Goal: Information Seeking & Learning: Check status

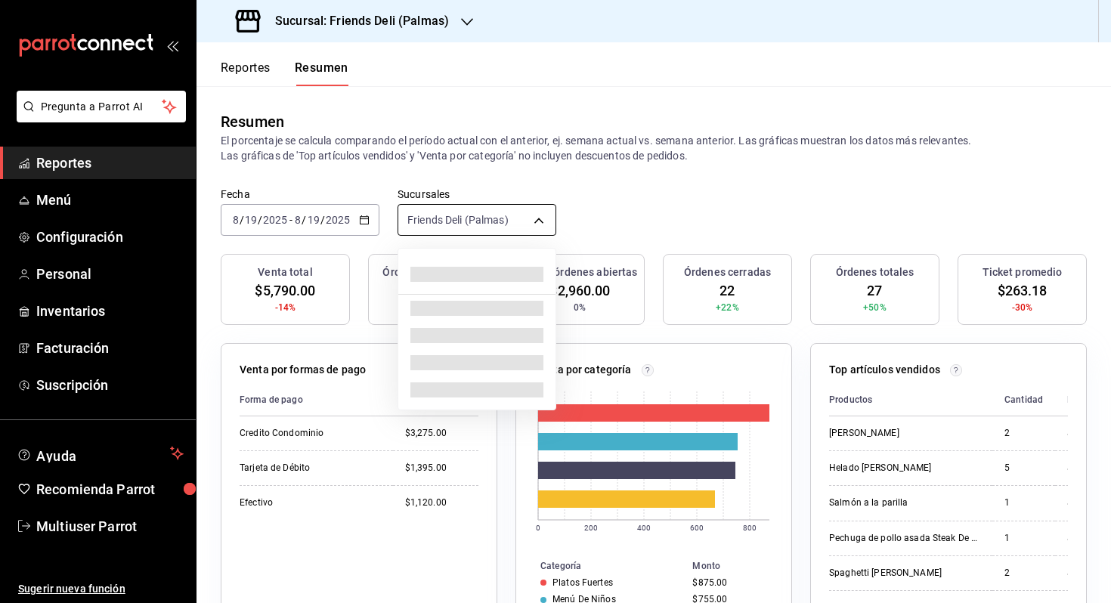
click at [536, 225] on body "Pregunta a Parrot AI Reportes Menú Configuración Personal Inventarios Facturaci…" at bounding box center [555, 301] width 1111 height 603
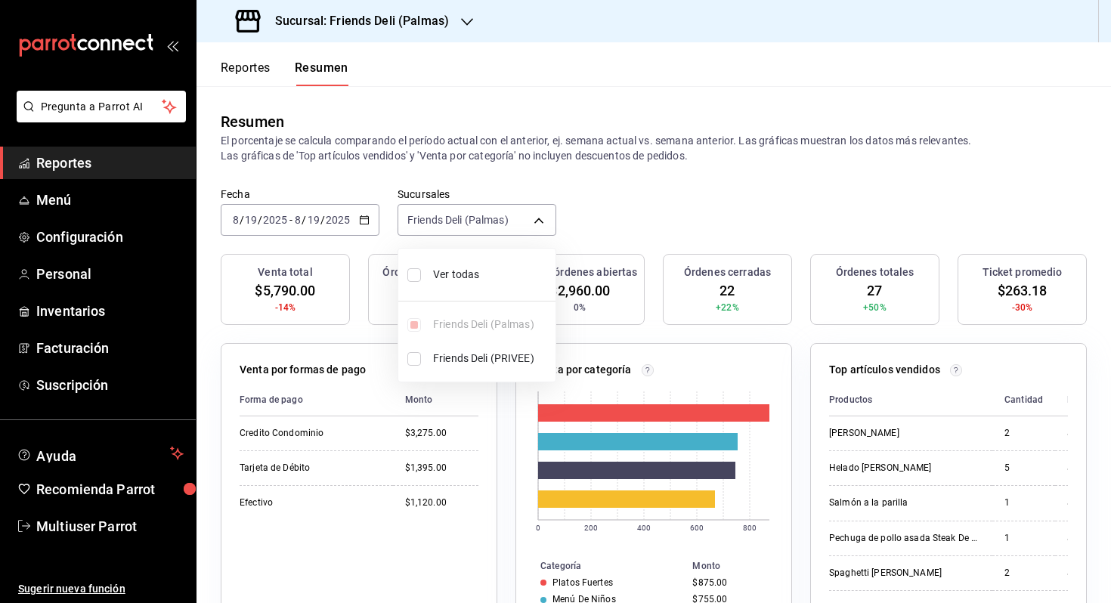
click at [514, 283] on li "Ver todas" at bounding box center [476, 275] width 157 height 40
type input "[object Object],[object Object]"
checkbox input "true"
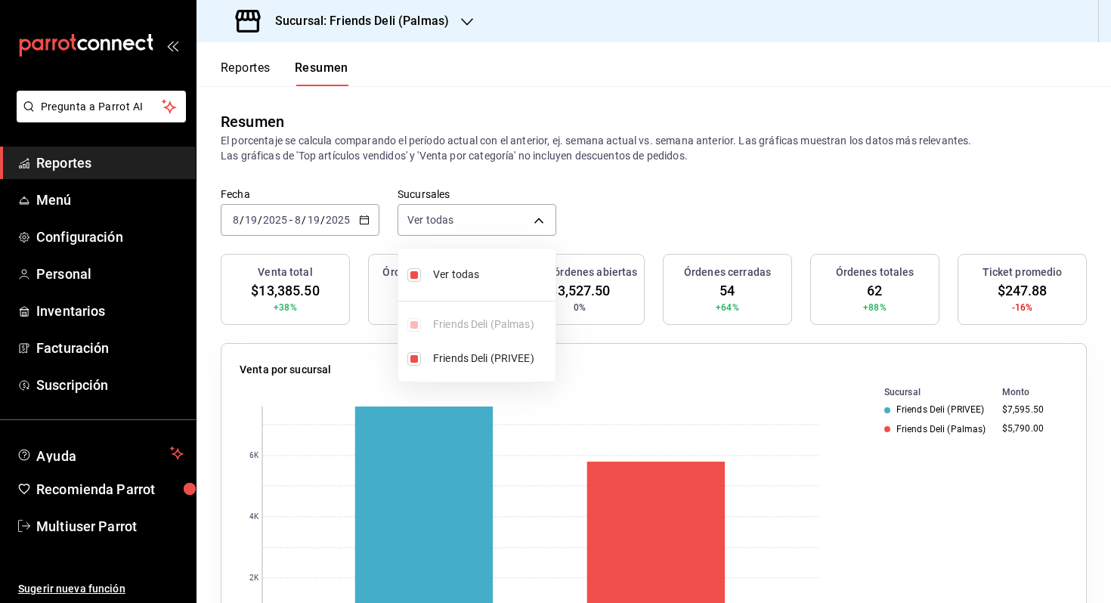
click at [639, 237] on div at bounding box center [555, 301] width 1111 height 603
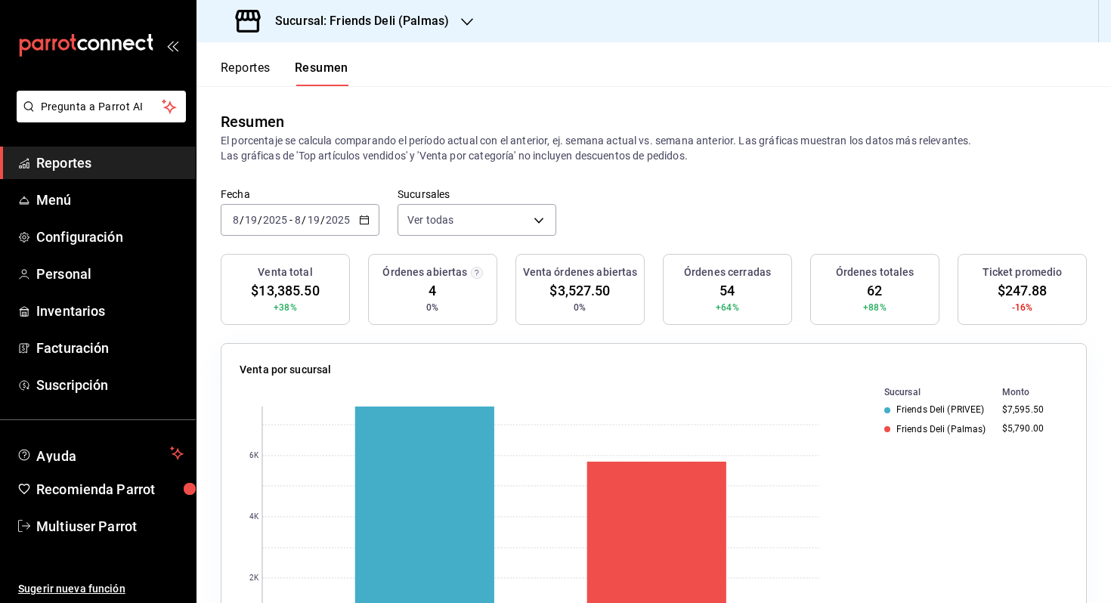
click at [277, 219] on input "2025" at bounding box center [275, 220] width 26 height 12
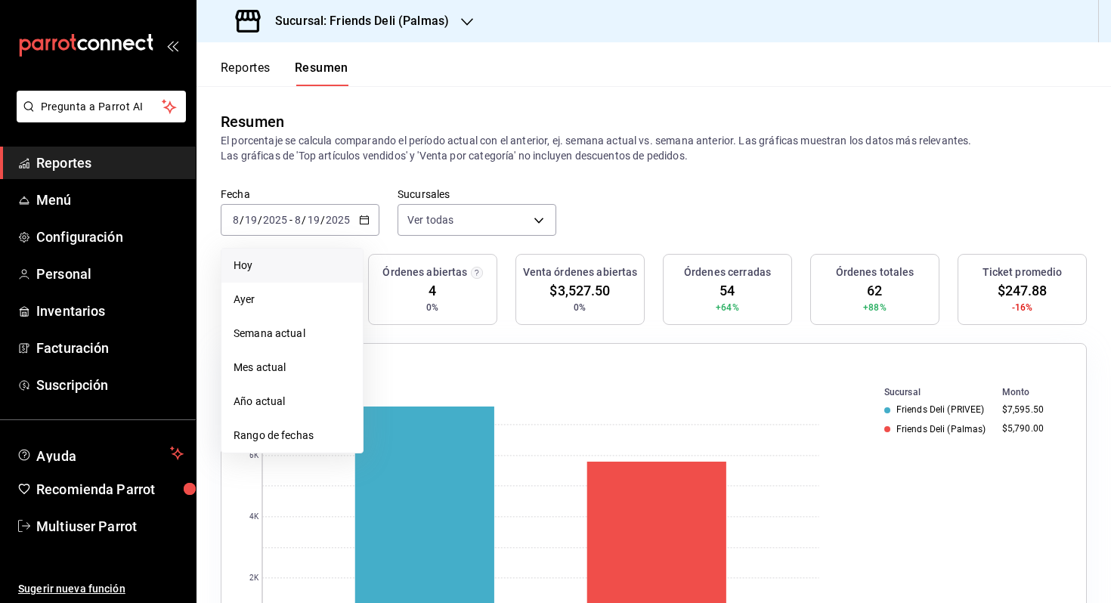
click at [290, 258] on span "Hoy" at bounding box center [292, 266] width 117 height 16
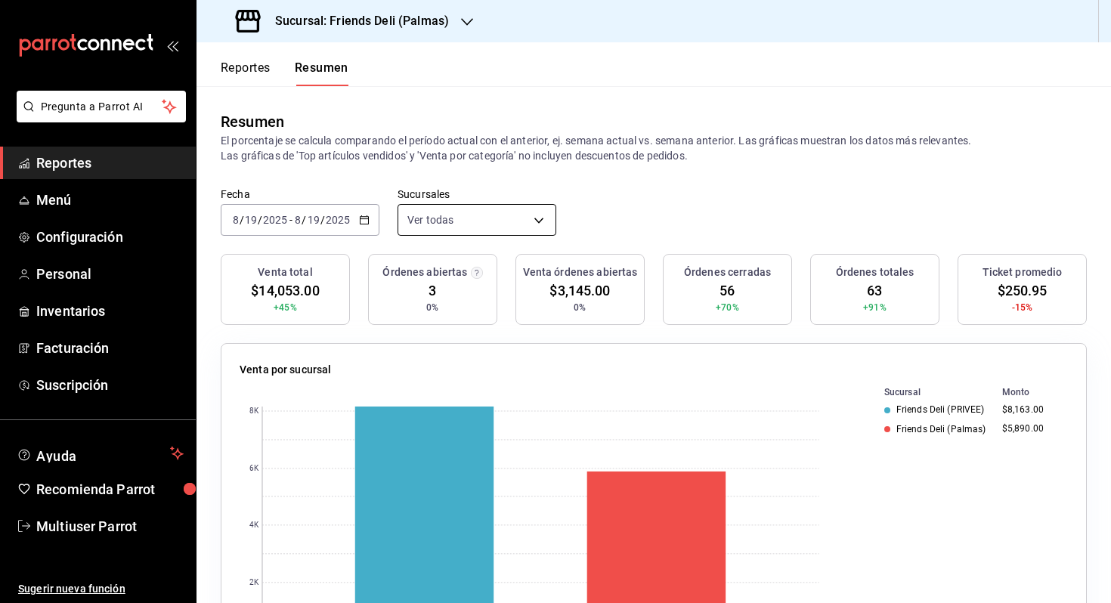
click at [491, 221] on body "Pregunta a Parrot AI Reportes Menú Configuración Personal Inventarios Facturaci…" at bounding box center [555, 301] width 1111 height 603
click at [531, 362] on span "Friends Deli (PRIVEE)" at bounding box center [491, 359] width 116 height 16
type input "[object Object]"
checkbox input "false"
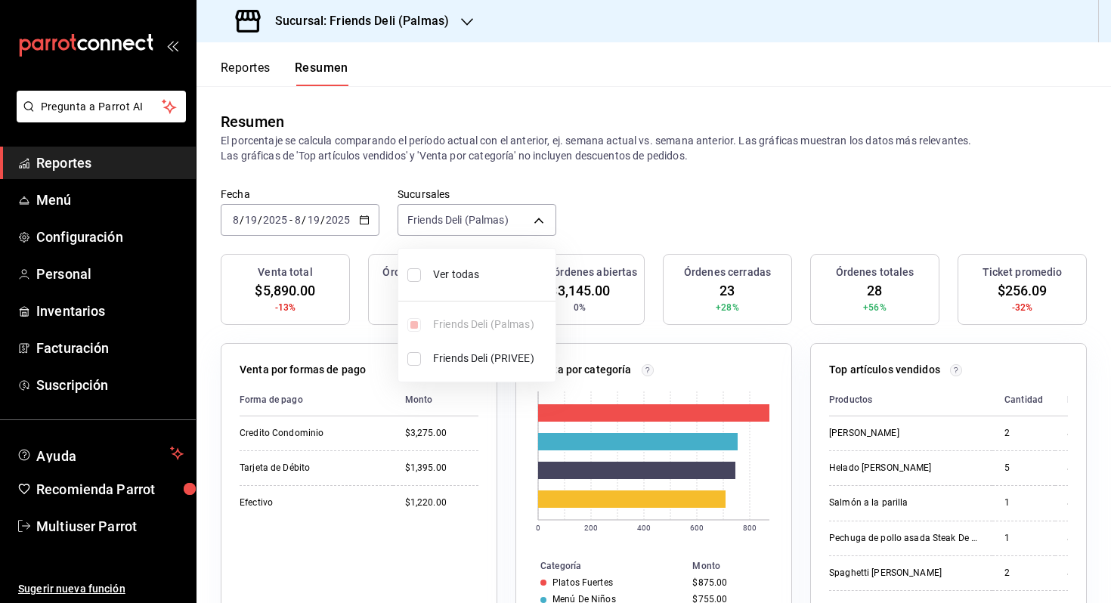
click at [531, 362] on span "Friends Deli (PRIVEE)" at bounding box center [491, 359] width 116 height 16
type input "[object Object],[object Object]"
checkbox input "true"
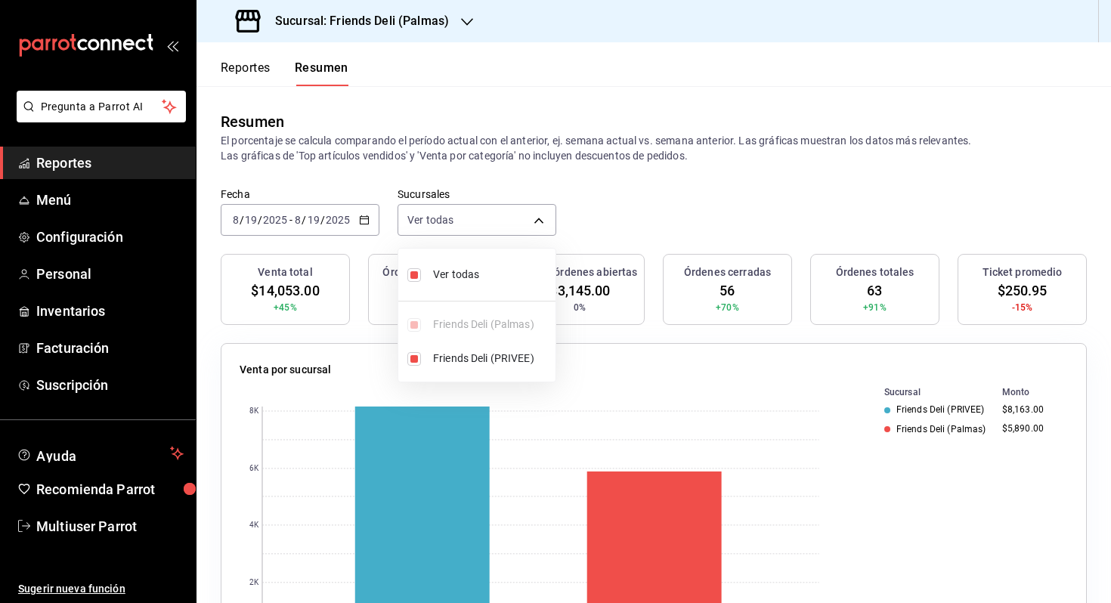
click at [628, 187] on div at bounding box center [555, 301] width 1111 height 603
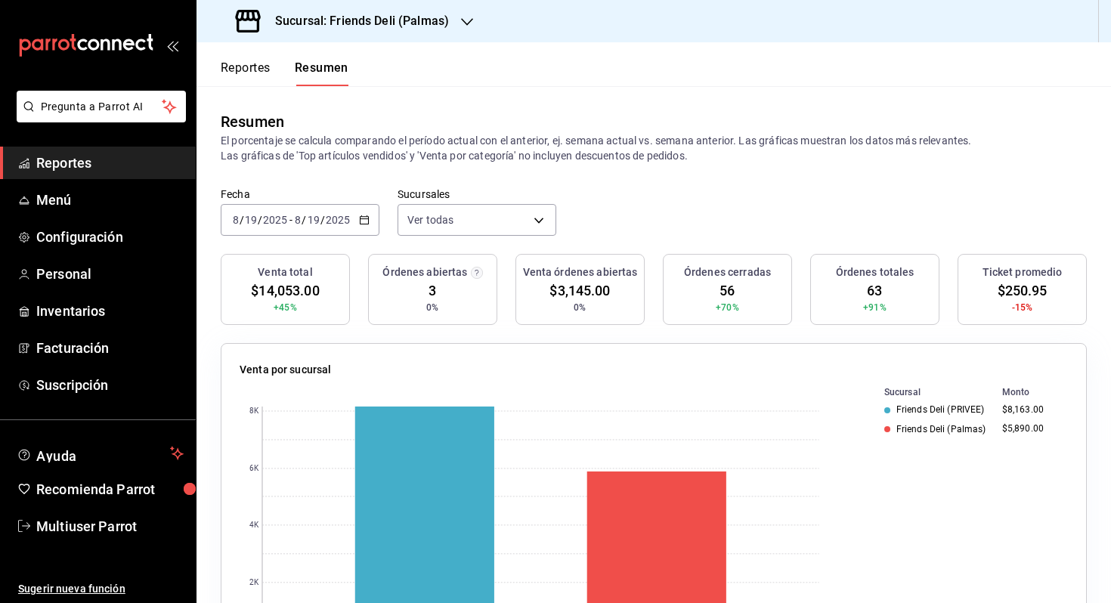
click at [348, 228] on div "[DATE] [DATE] - [DATE] [DATE]" at bounding box center [300, 220] width 159 height 32
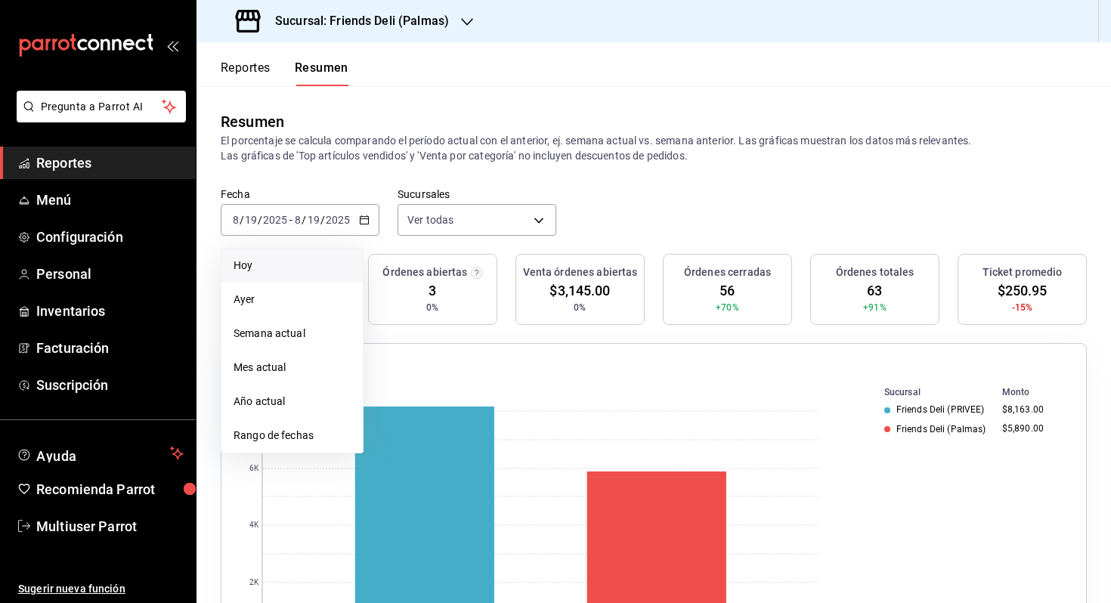
click at [311, 260] on span "Hoy" at bounding box center [292, 266] width 117 height 16
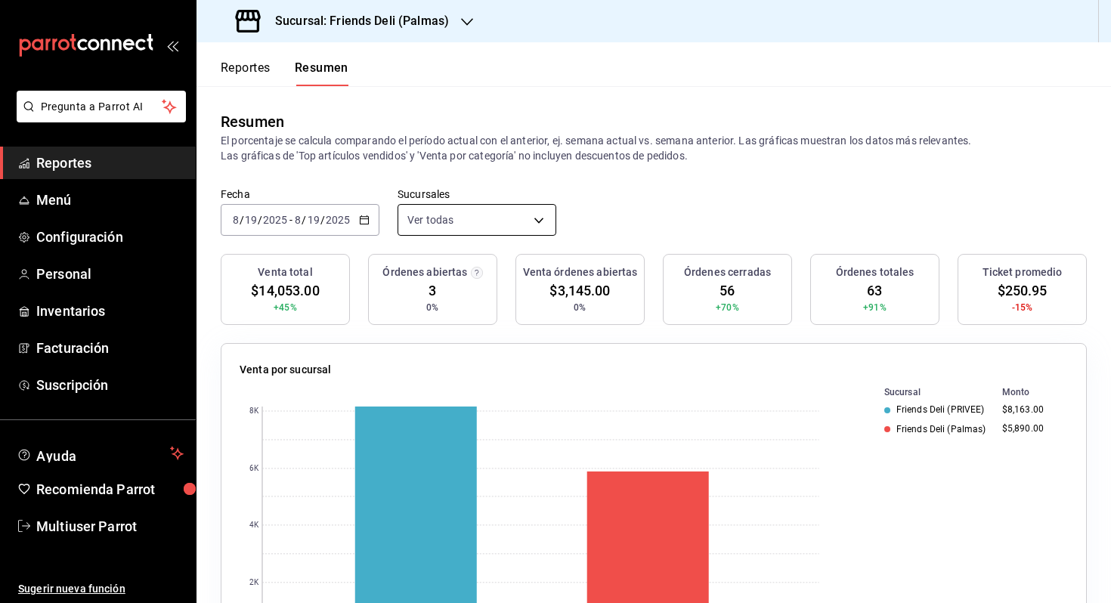
click at [504, 215] on body "Pregunta a Parrot AI Reportes Menú Configuración Personal Inventarios Facturaci…" at bounding box center [555, 301] width 1111 height 603
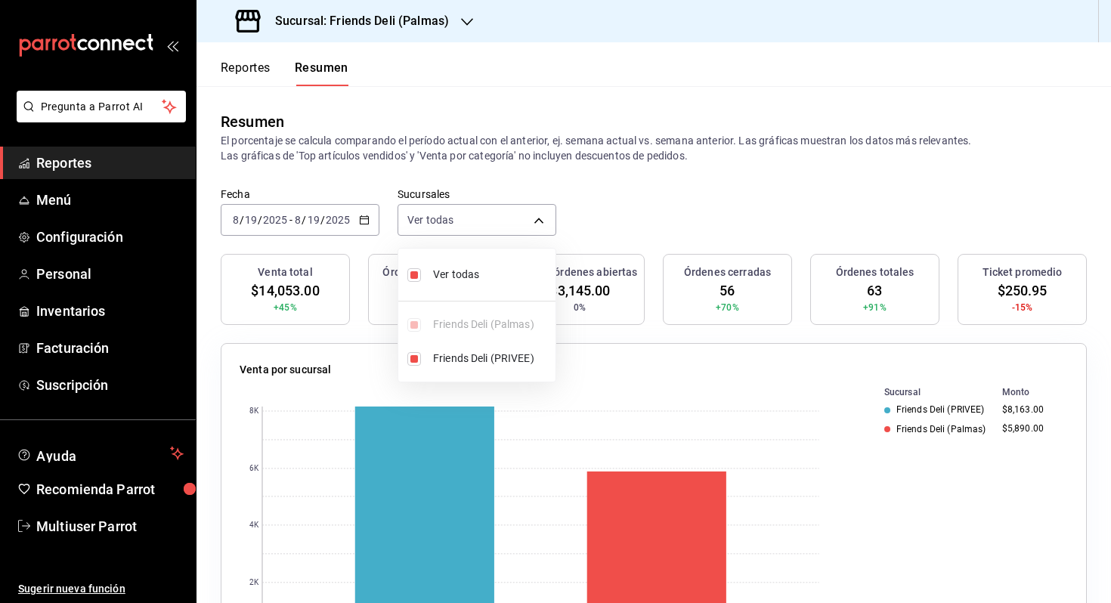
drag, startPoint x: 504, startPoint y: 215, endPoint x: 481, endPoint y: 268, distance: 57.6
click at [481, 268] on span "Ver todas" at bounding box center [491, 275] width 116 height 16
type input "[object Object]"
checkbox input "false"
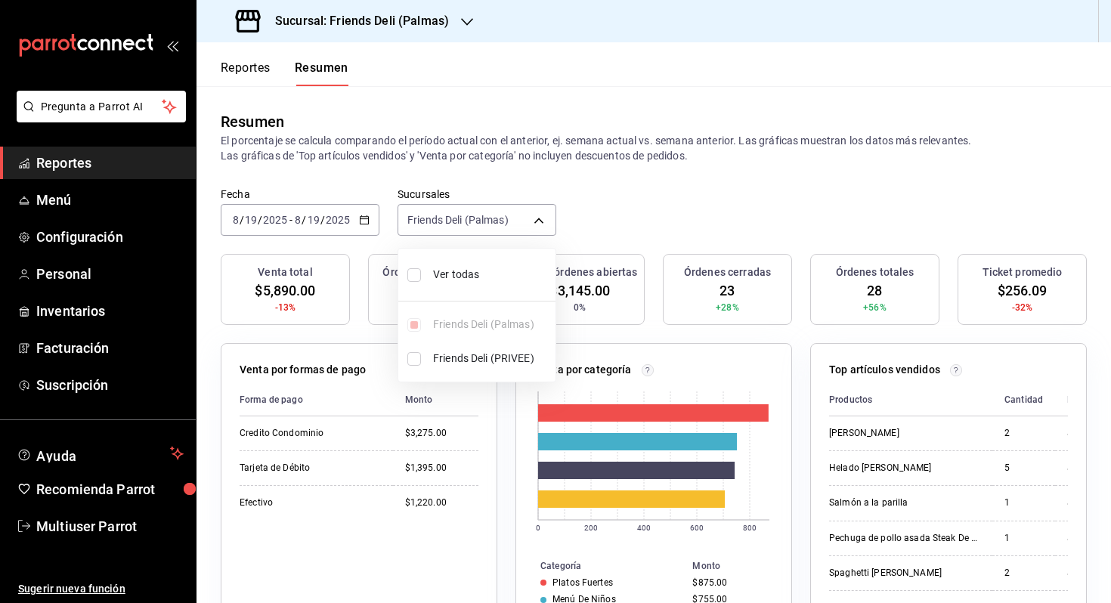
click at [481, 268] on span "Ver todas" at bounding box center [491, 275] width 116 height 16
type input "[object Object],[object Object]"
checkbox input "true"
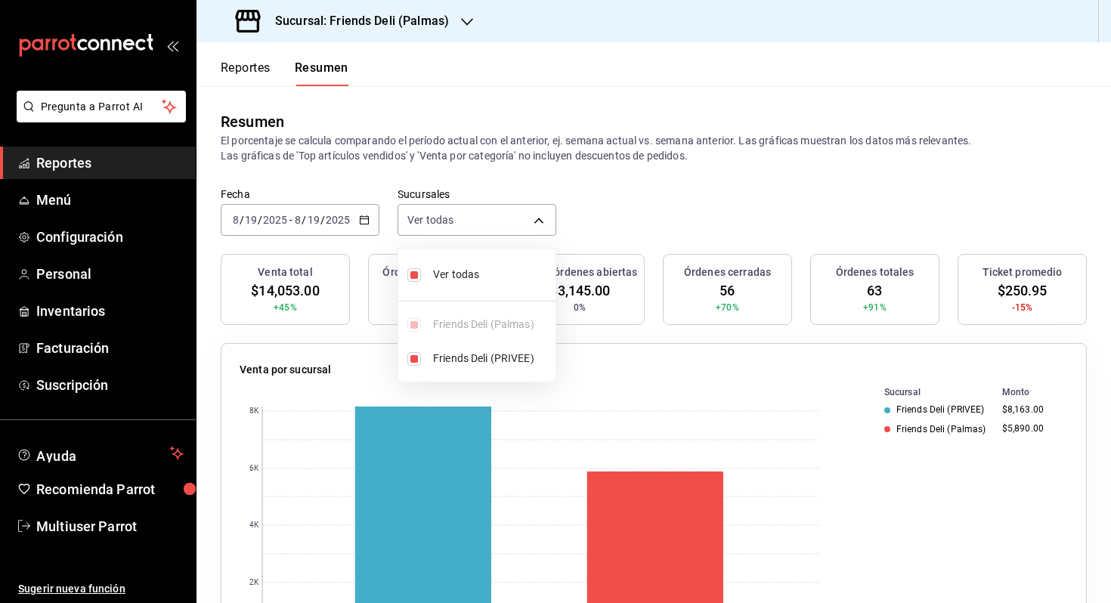
click at [668, 236] on div at bounding box center [555, 301] width 1111 height 603
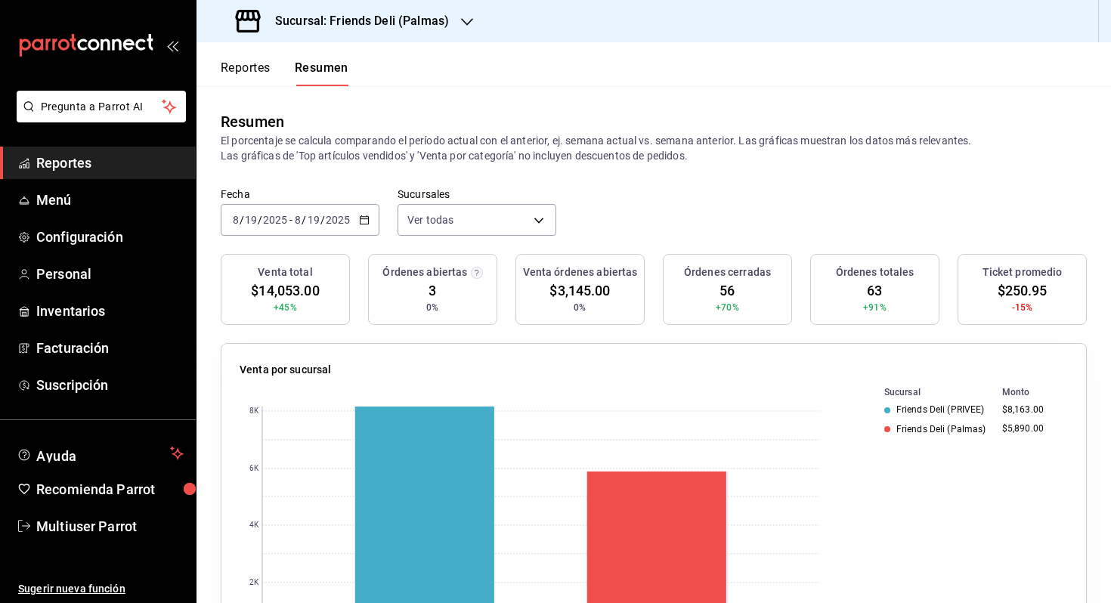
click at [314, 209] on div "[DATE] [DATE] - [DATE] [DATE]" at bounding box center [300, 220] width 159 height 32
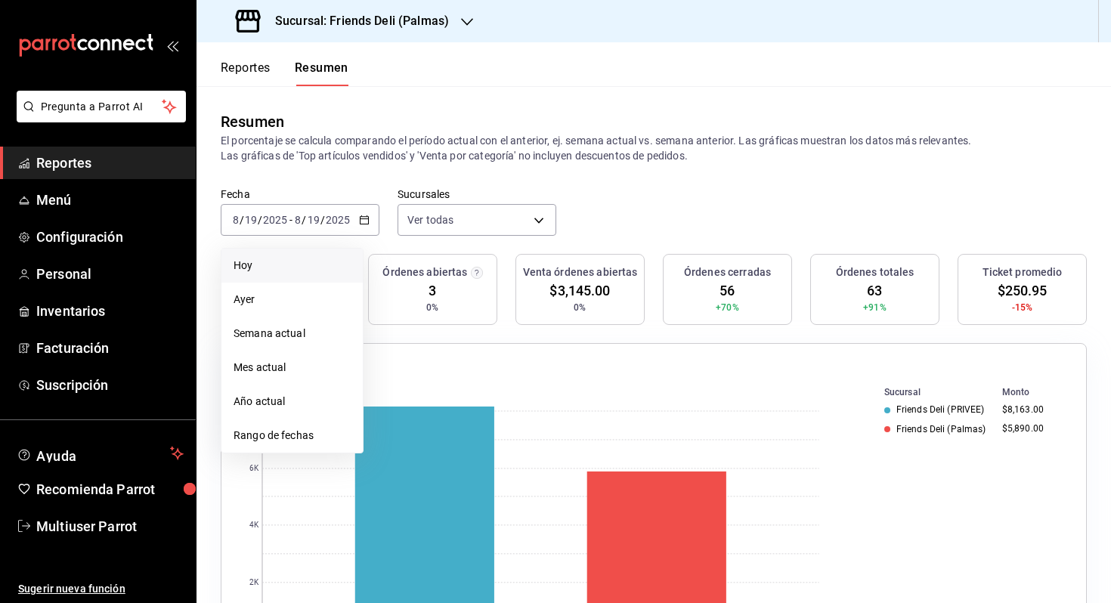
click at [317, 246] on div "Fecha [DATE] [DATE] - [DATE] [DATE] [DATE] [DATE] Semana actual Mes actual Año …" at bounding box center [653, 220] width 914 height 67
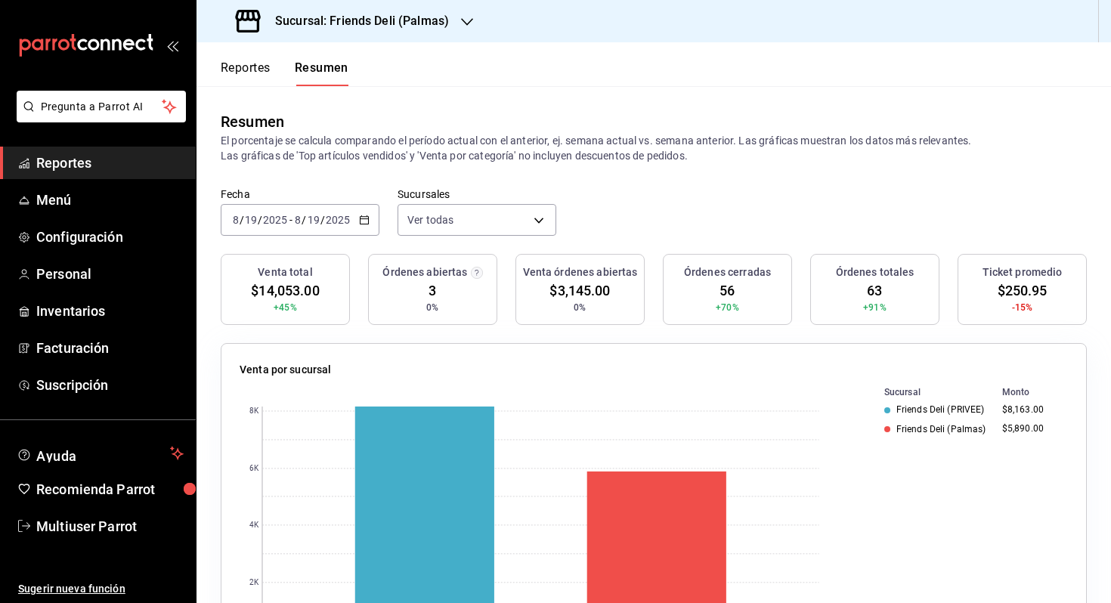
click at [336, 218] on input "2025" at bounding box center [338, 220] width 26 height 12
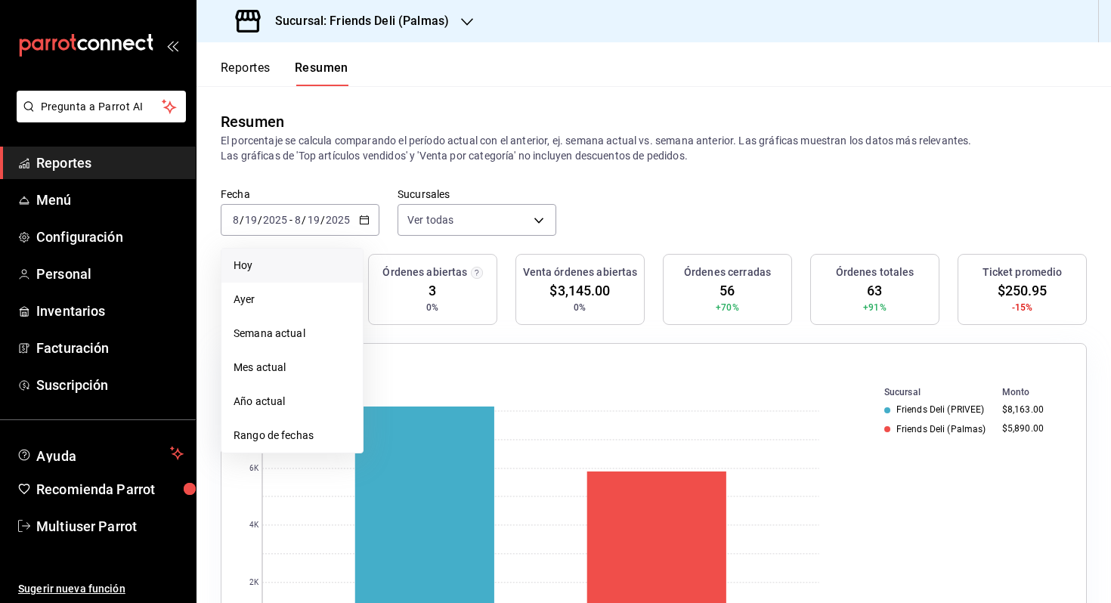
click at [308, 274] on li "Hoy" at bounding box center [291, 266] width 141 height 34
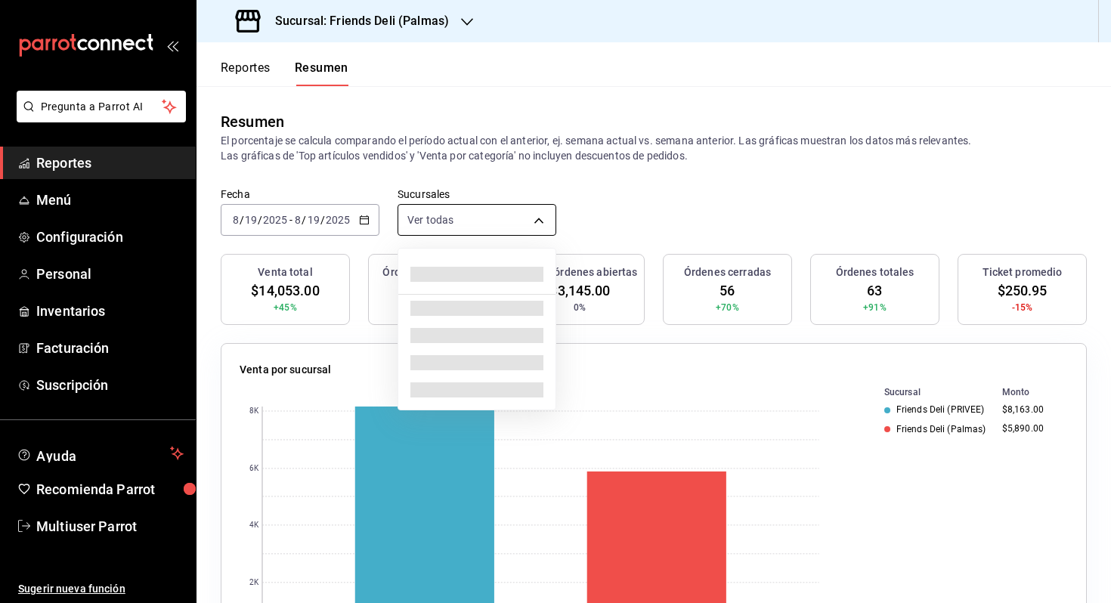
click at [507, 212] on body "Pregunta a Parrot AI Reportes Menú Configuración Personal Inventarios Facturaci…" at bounding box center [555, 301] width 1111 height 603
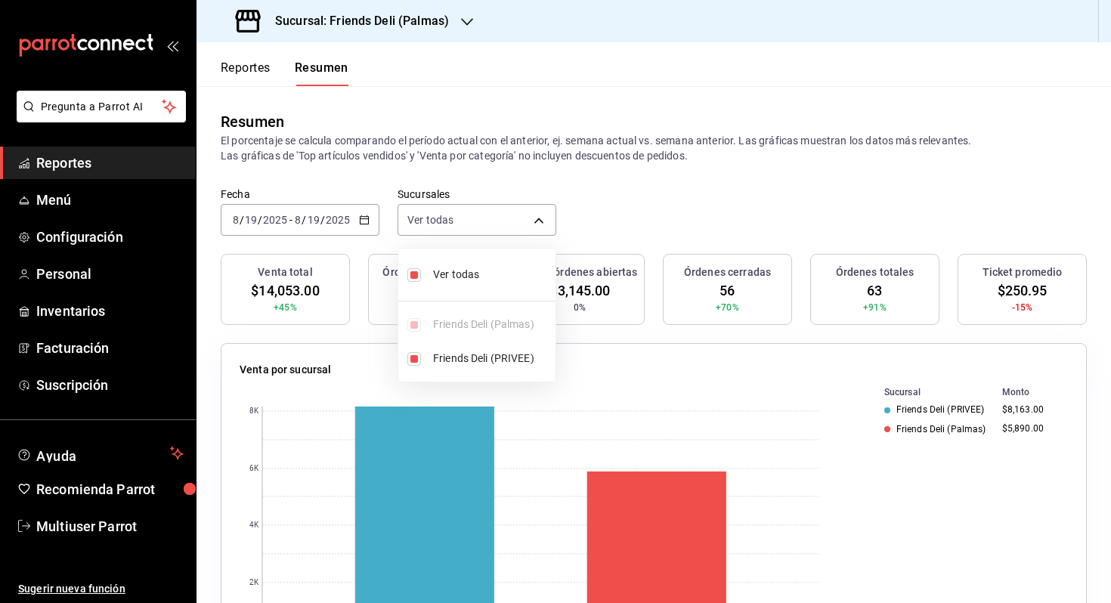
click at [490, 274] on span "Ver todas" at bounding box center [491, 275] width 116 height 16
type input "[object Object]"
checkbox input "false"
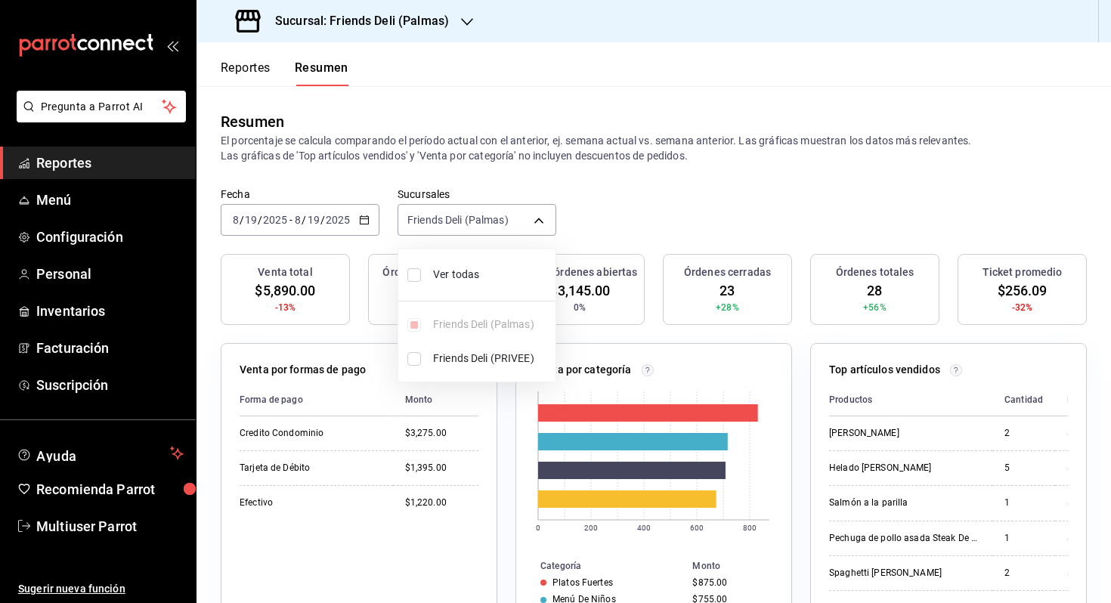
click at [490, 274] on span "Ver todas" at bounding box center [491, 275] width 116 height 16
type input "[object Object],[object Object]"
checkbox input "true"
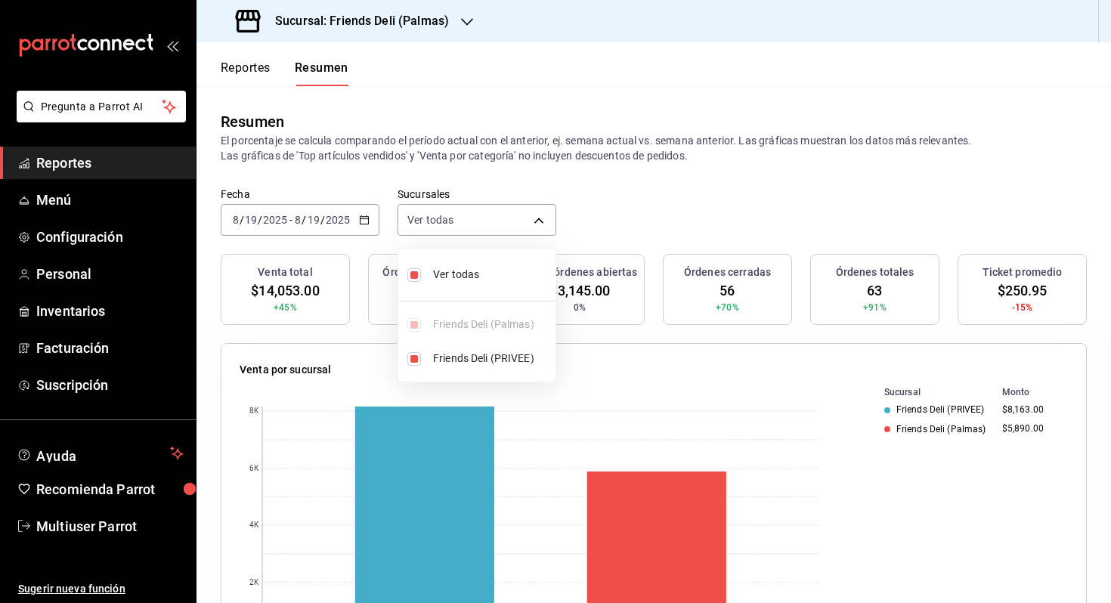
click at [125, 209] on div at bounding box center [555, 301] width 1111 height 603
click at [73, 206] on span "Menú" at bounding box center [109, 200] width 147 height 20
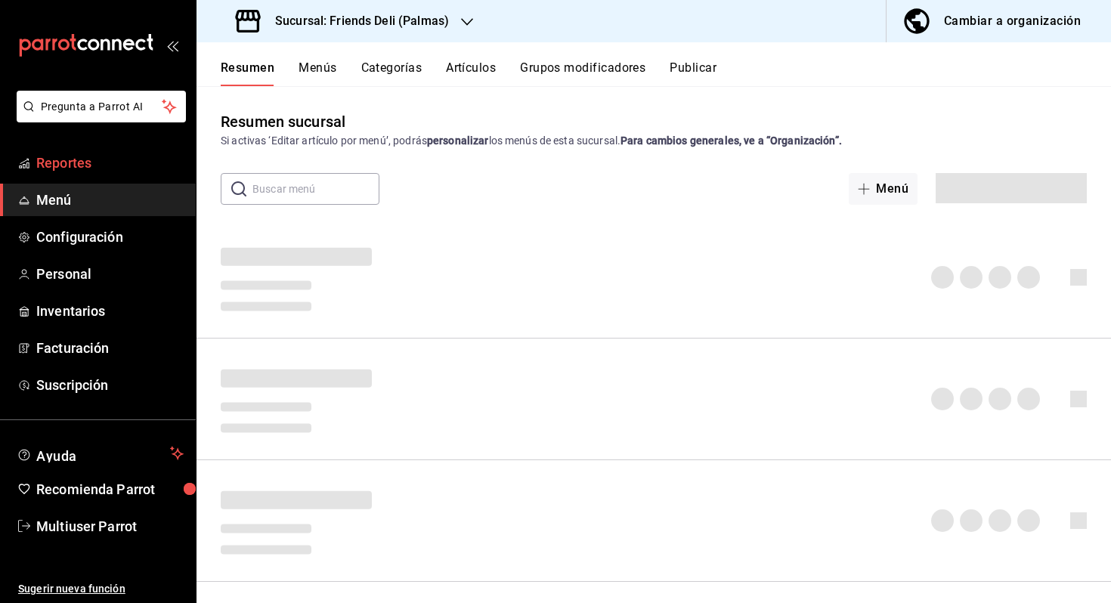
click at [102, 178] on link "Reportes" at bounding box center [98, 163] width 196 height 32
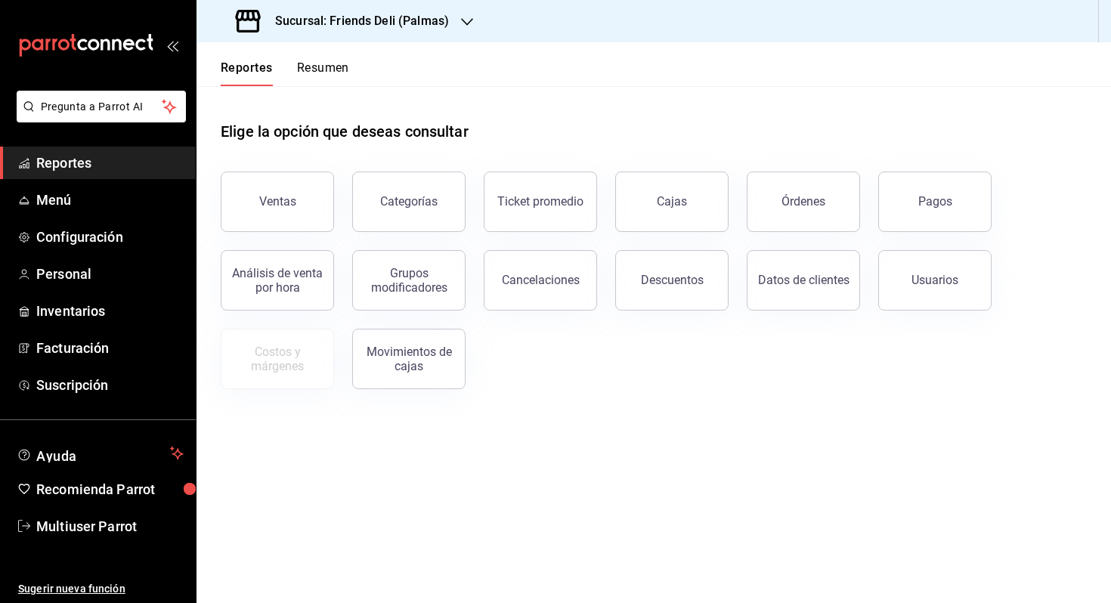
click at [336, 65] on button "Resumen" at bounding box center [323, 73] width 52 height 26
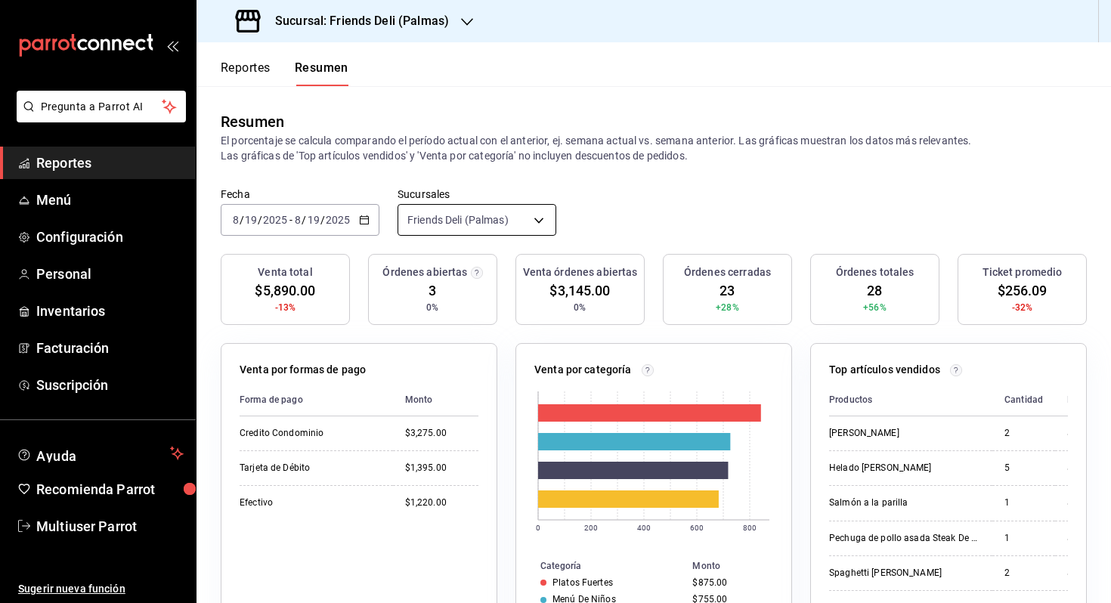
click at [505, 215] on body "Pregunta a Parrot AI Reportes Menú Configuración Personal Inventarios Facturaci…" at bounding box center [555, 301] width 1111 height 603
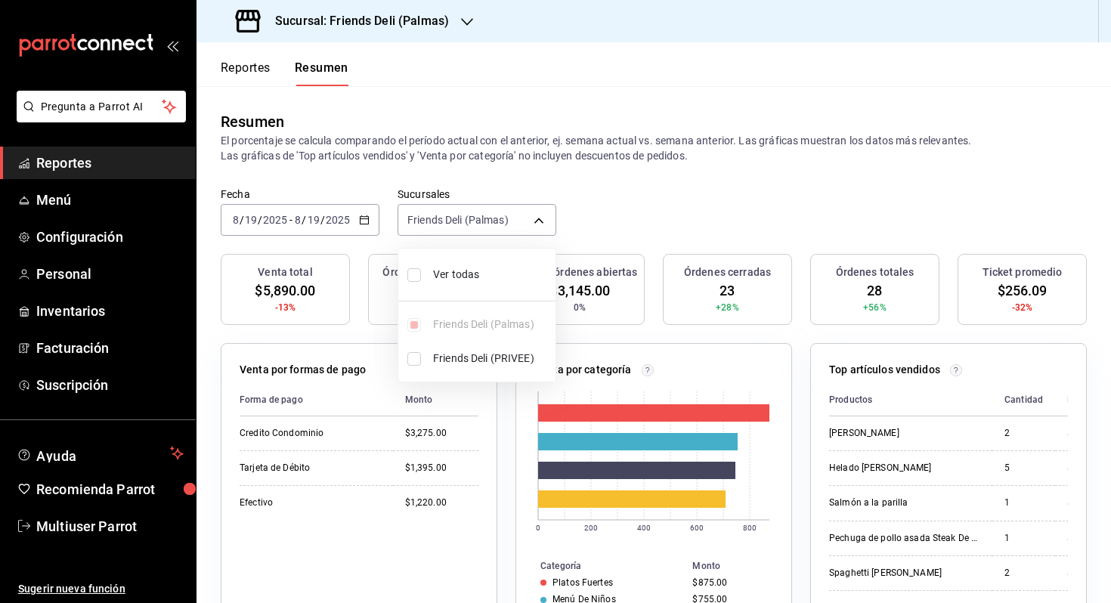
click at [469, 278] on span "Ver todas" at bounding box center [491, 275] width 116 height 16
type input "[object Object],[object Object]"
checkbox input "true"
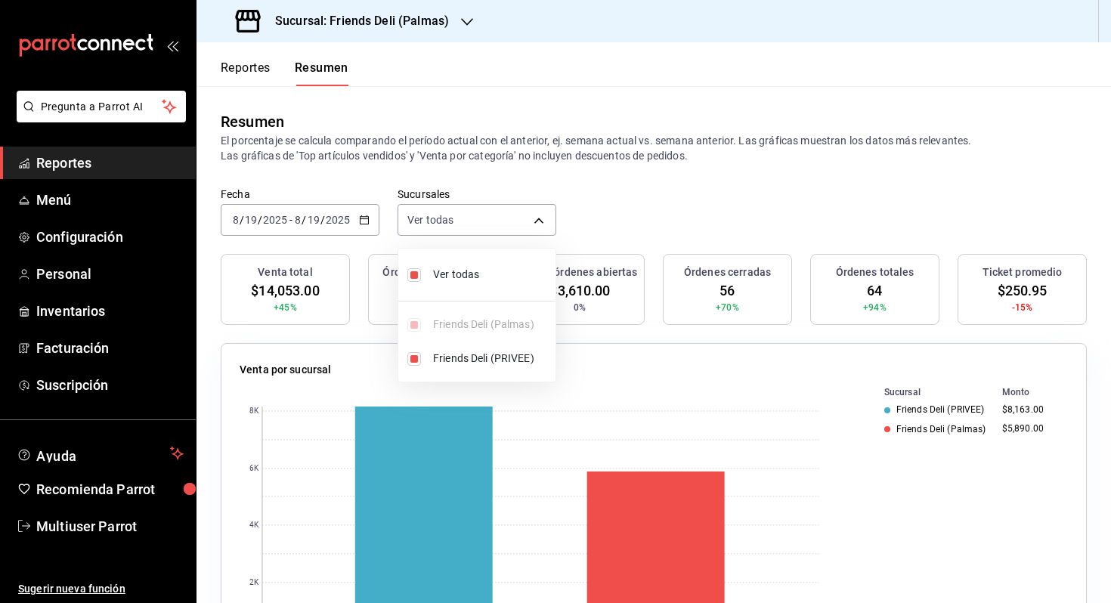
click at [592, 242] on div at bounding box center [555, 301] width 1111 height 603
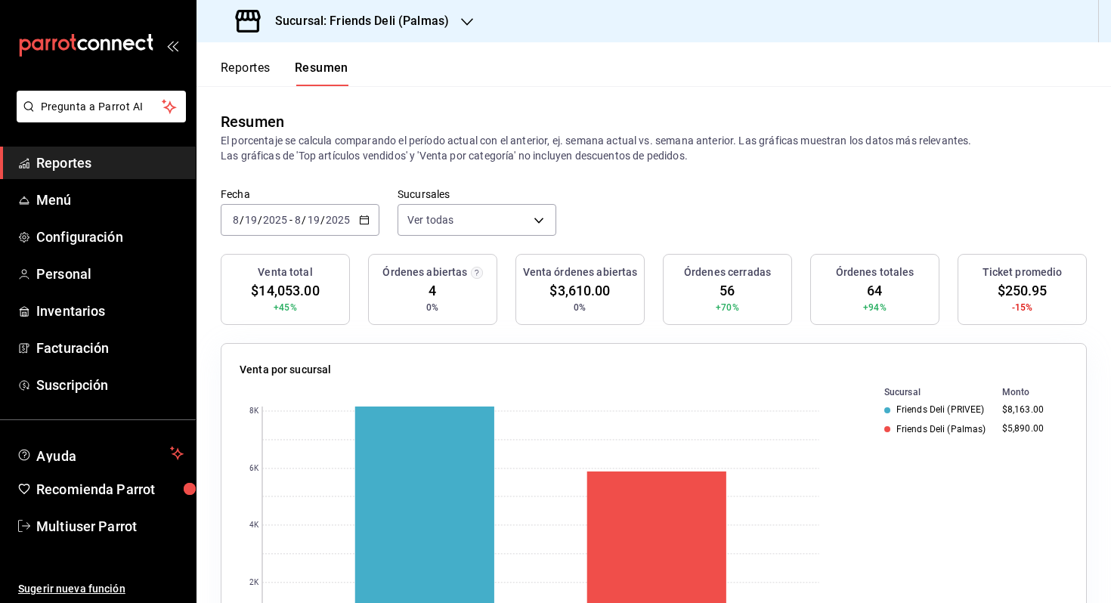
click at [354, 230] on div "[DATE] [DATE] - [DATE] [DATE]" at bounding box center [300, 220] width 159 height 32
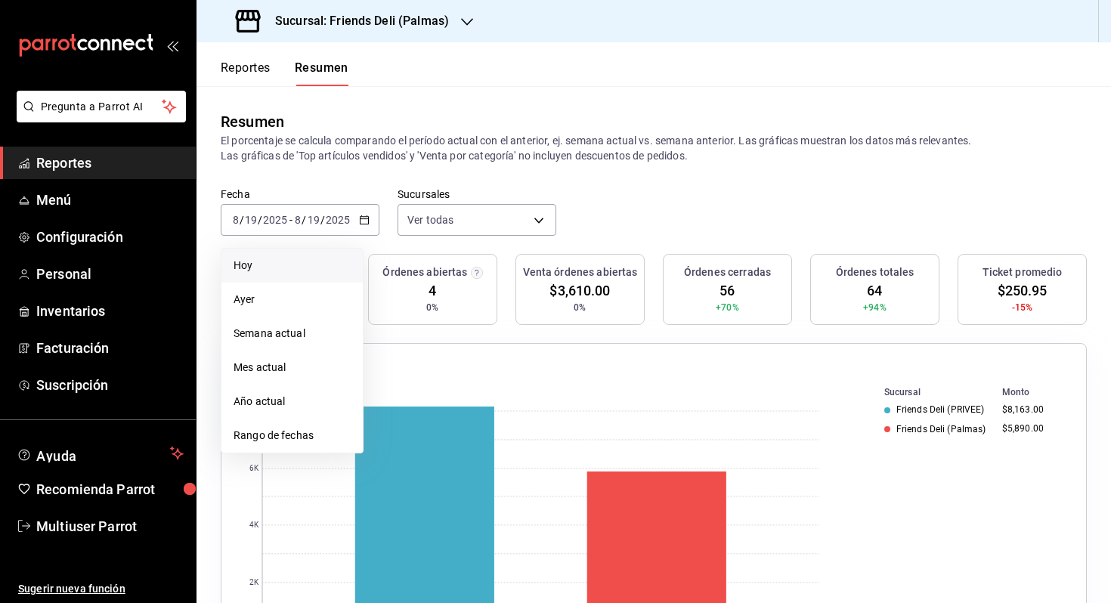
click at [316, 261] on span "Hoy" at bounding box center [292, 266] width 117 height 16
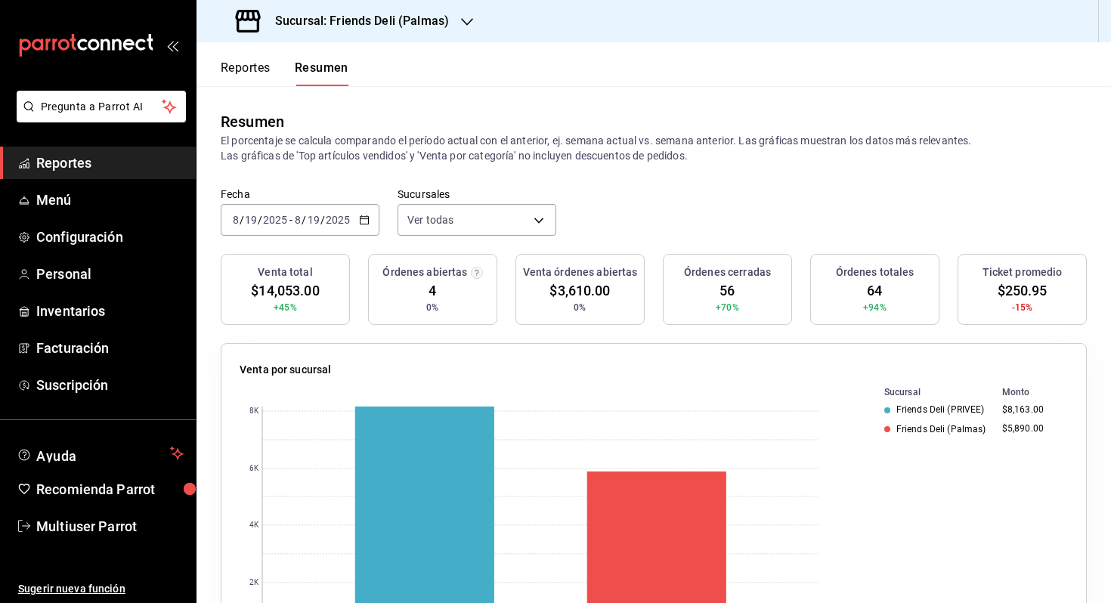
click at [351, 223] on div "[DATE] [DATE]" at bounding box center [321, 220] width 59 height 12
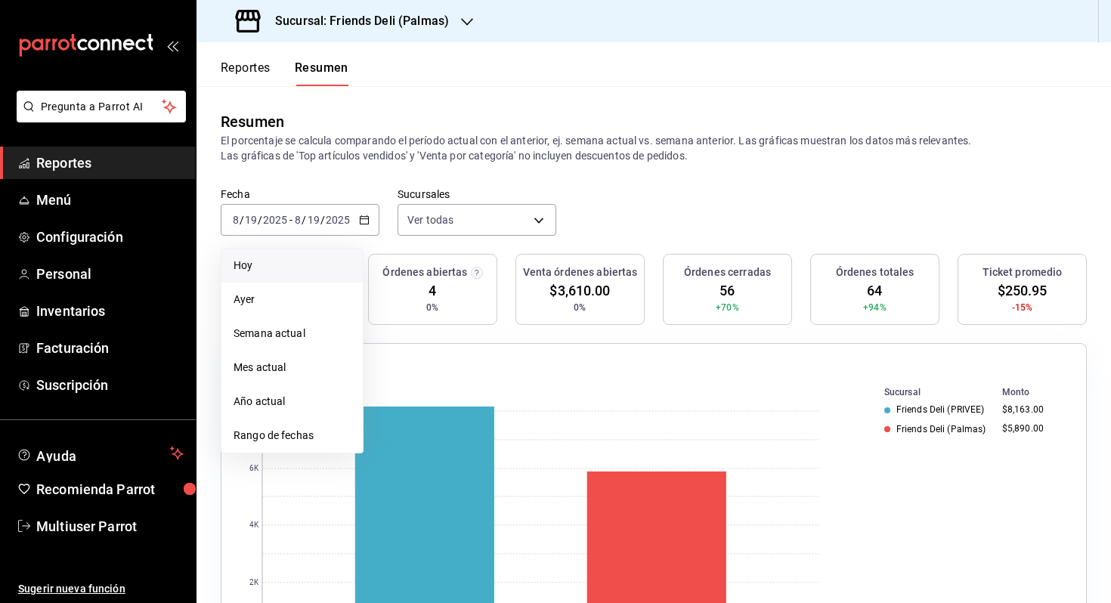
click at [305, 265] on span "Hoy" at bounding box center [292, 266] width 117 height 16
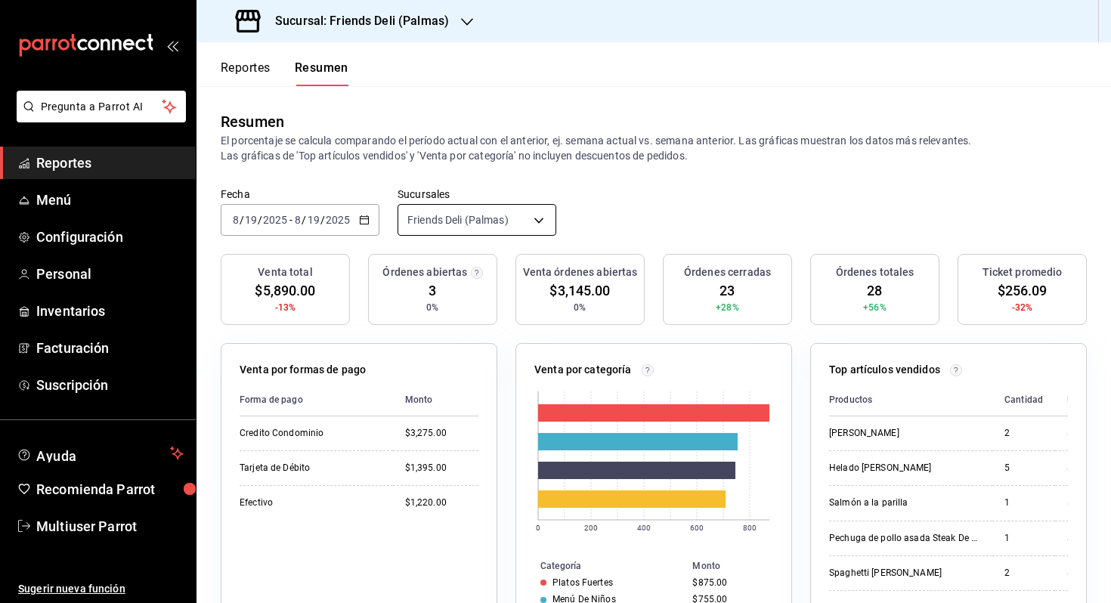
click at [531, 230] on body "Pregunta a Parrot AI Reportes Menú Configuración Personal Inventarios Facturaci…" at bounding box center [555, 301] width 1111 height 603
click at [525, 279] on span "Ver todas" at bounding box center [491, 275] width 116 height 16
type input "[object Object],[object Object]"
checkbox input "true"
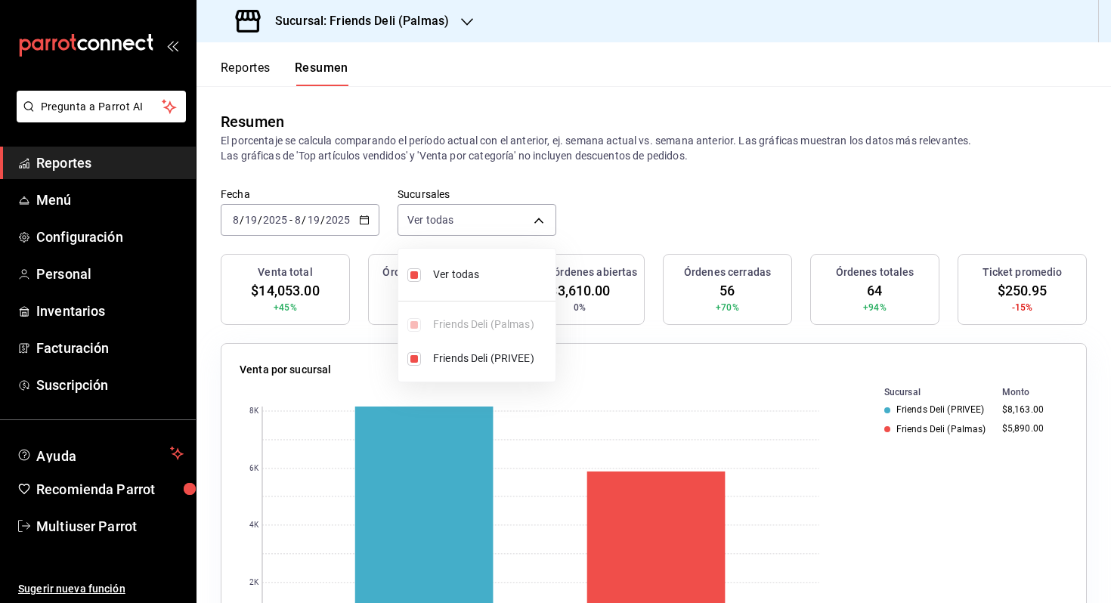
click at [608, 218] on div at bounding box center [555, 301] width 1111 height 603
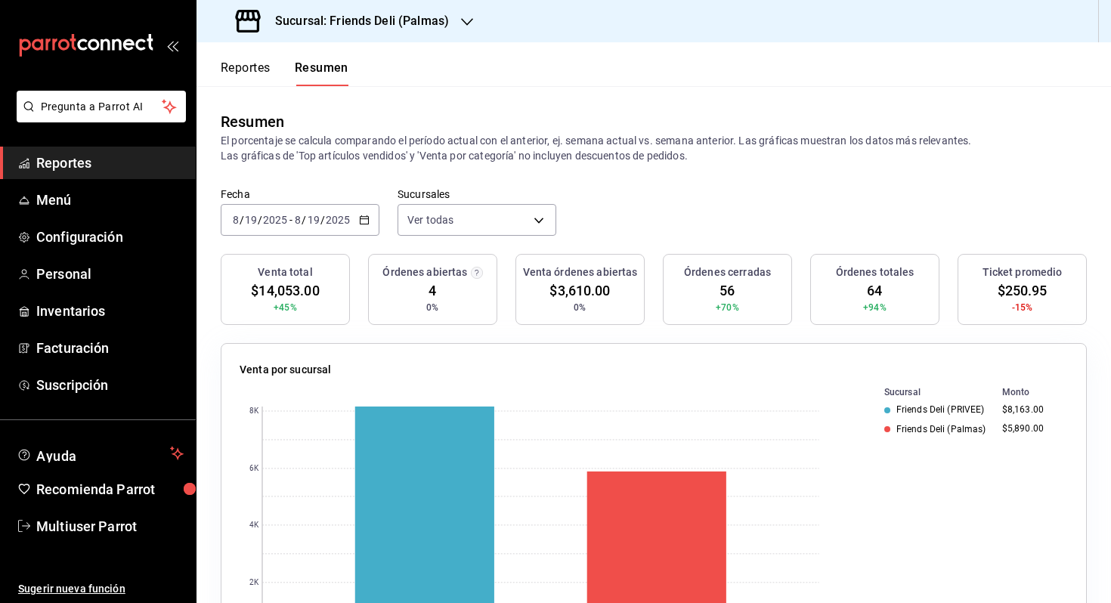
click at [314, 238] on div "Fecha 2025-08-19 8 / 19 / 2025 - 2025-08-19 8 / 19 / 2025 Sucursales Ver todas …" at bounding box center [653, 220] width 914 height 67
click at [334, 226] on div "[DATE] [DATE] - [DATE] [DATE]" at bounding box center [300, 220] width 159 height 32
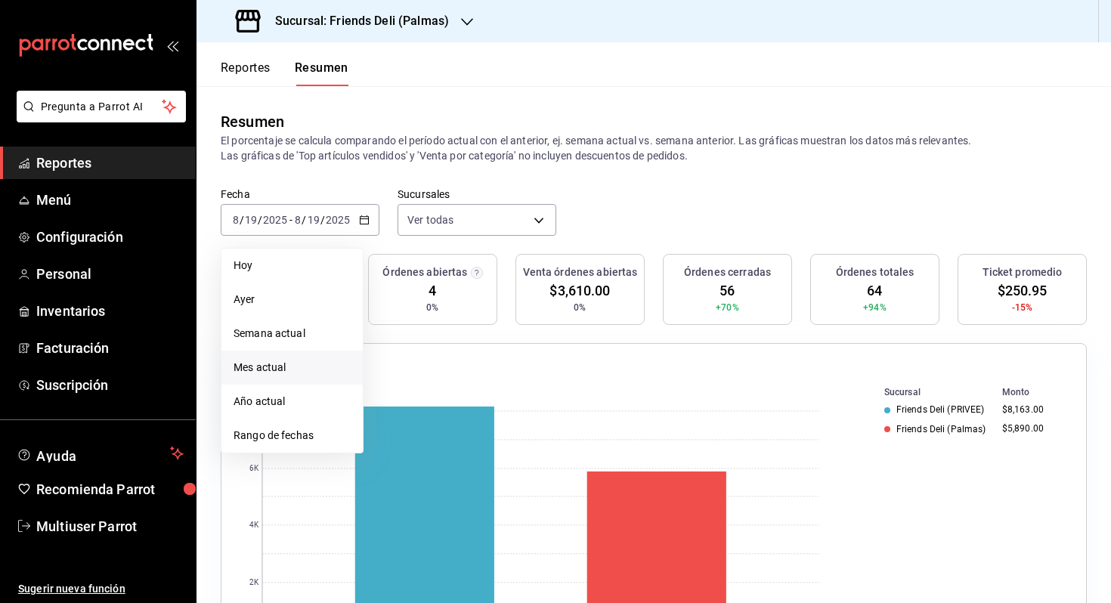
click at [319, 367] on span "Mes actual" at bounding box center [292, 368] width 117 height 16
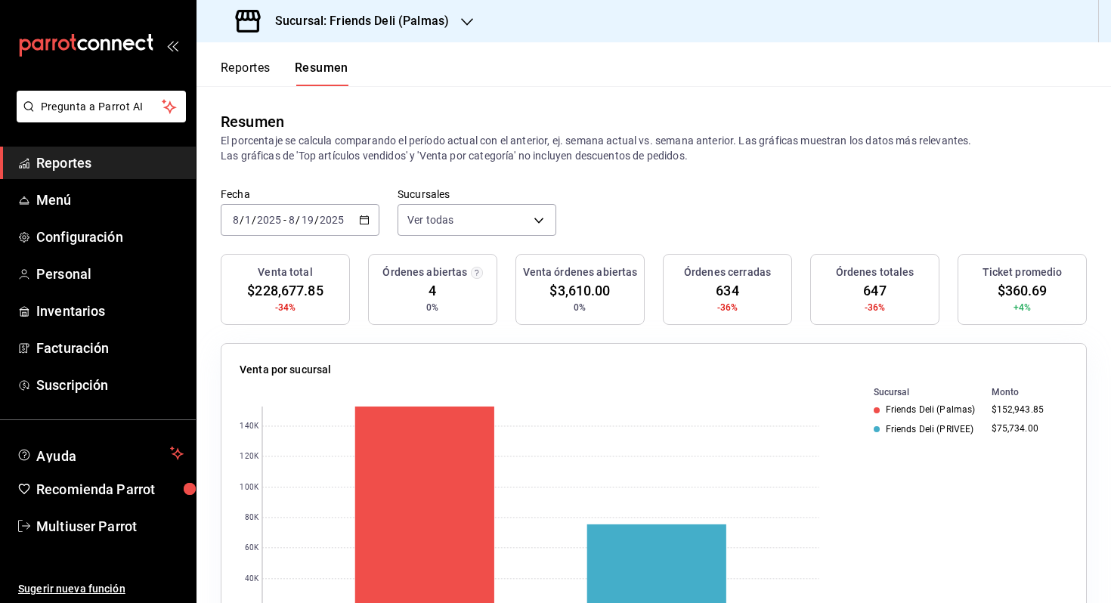
click at [324, 206] on div "2025-08-01 8 / 1 / 2025 - 2025-08-19 8 / 19 / 2025" at bounding box center [300, 220] width 159 height 32
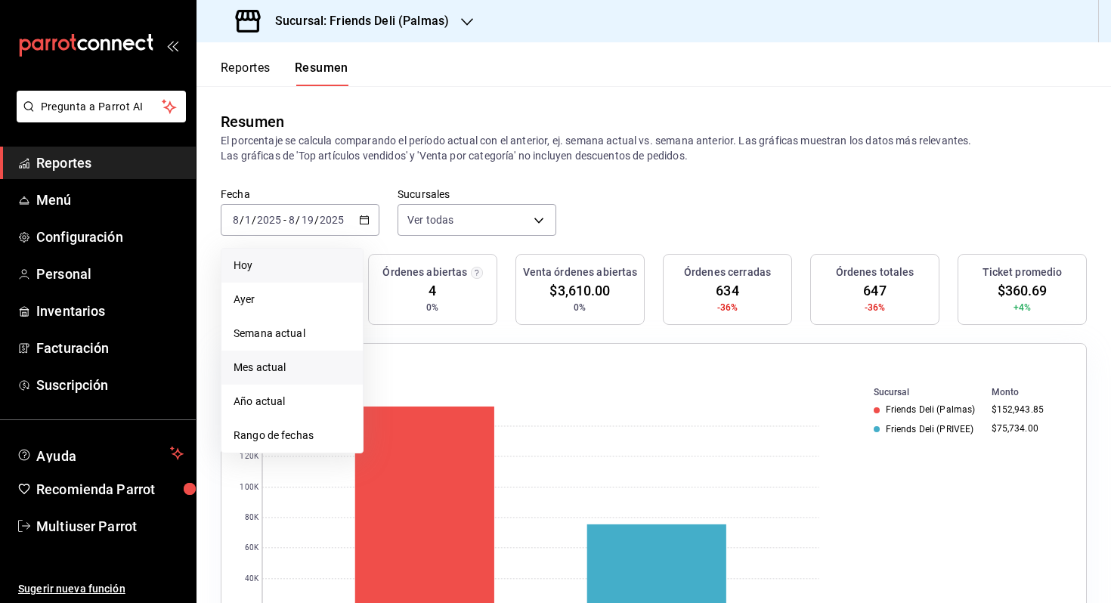
click at [285, 266] on span "Hoy" at bounding box center [292, 266] width 117 height 16
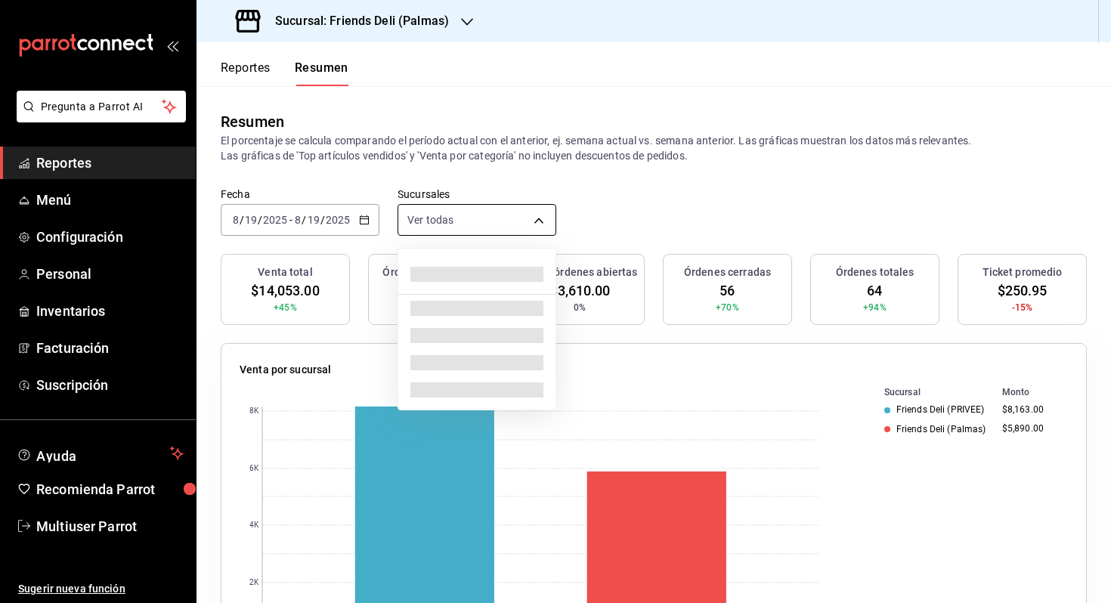
click at [506, 224] on body "Pregunta a Parrot AI Reportes Menú Configuración Personal Inventarios Facturaci…" at bounding box center [555, 301] width 1111 height 603
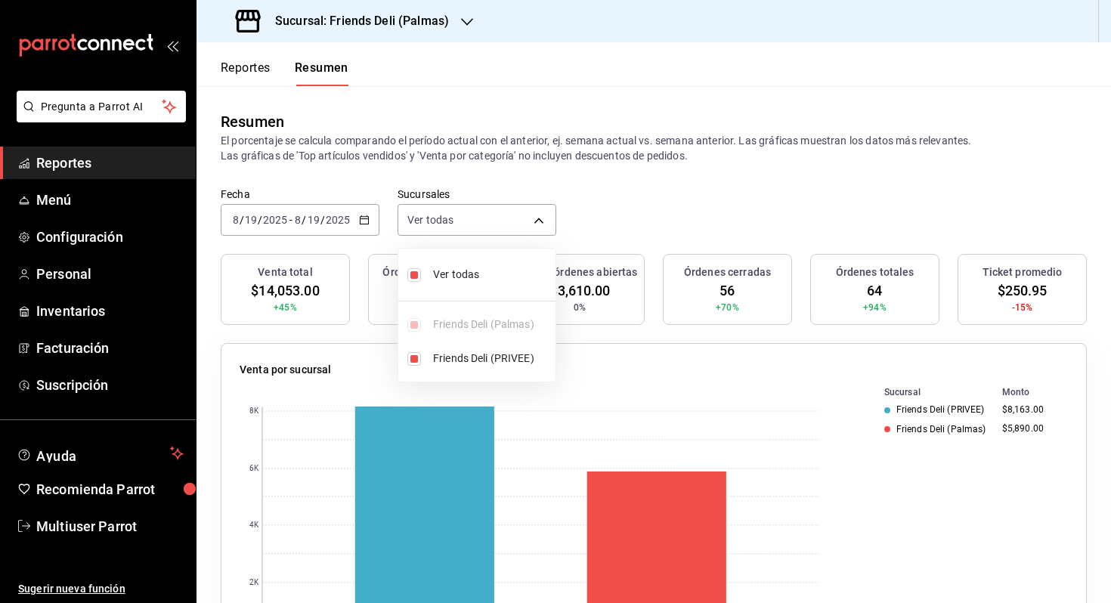
click at [497, 254] on ul "Ver todas Friends Deli (Palmas) Friends Deli (PRIVEE)" at bounding box center [476, 315] width 157 height 133
click at [496, 265] on li "Ver todas" at bounding box center [476, 275] width 157 height 40
type input "[object Object]"
checkbox input "false"
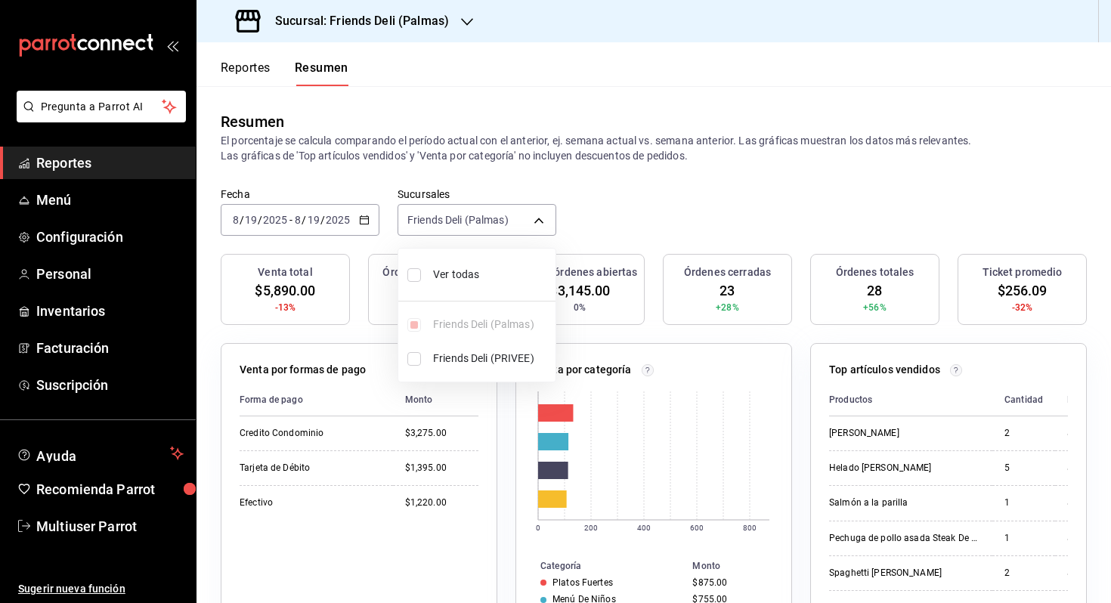
click at [496, 265] on li "Ver todas" at bounding box center [476, 275] width 157 height 40
type input "[object Object],[object Object]"
checkbox input "true"
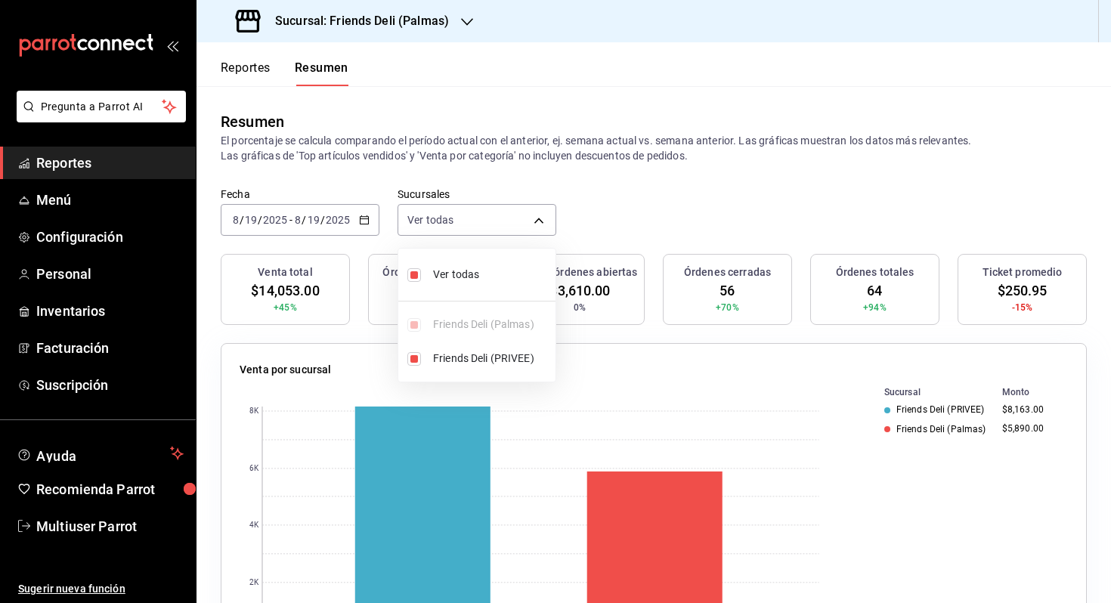
click at [670, 240] on div at bounding box center [555, 301] width 1111 height 603
